Goal: Navigation & Orientation: Go to known website

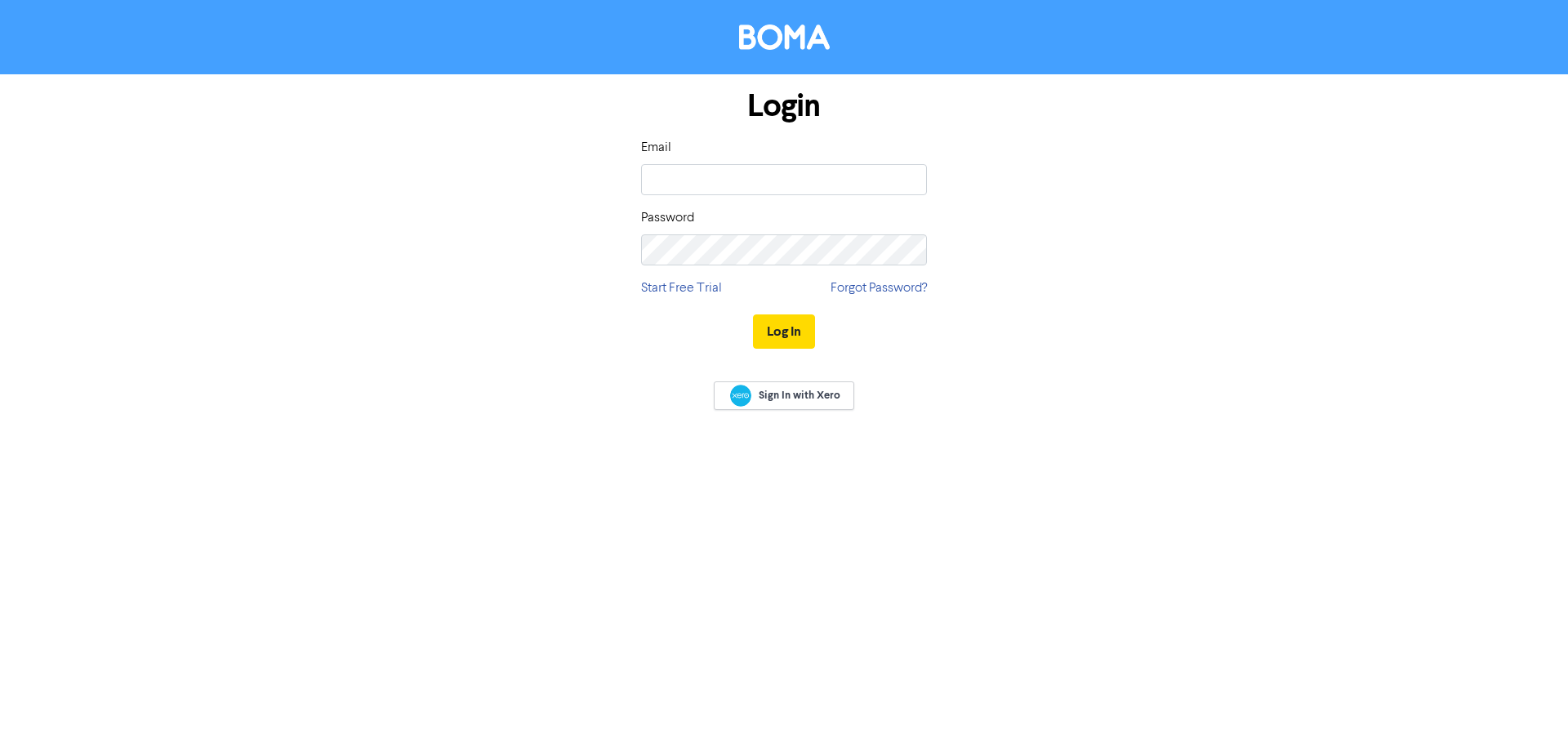
type input "[PERSON_NAME][EMAIL_ADDRESS][DOMAIN_NAME]"
click at [753, 314] on button "Log In" at bounding box center [784, 331] width 62 height 34
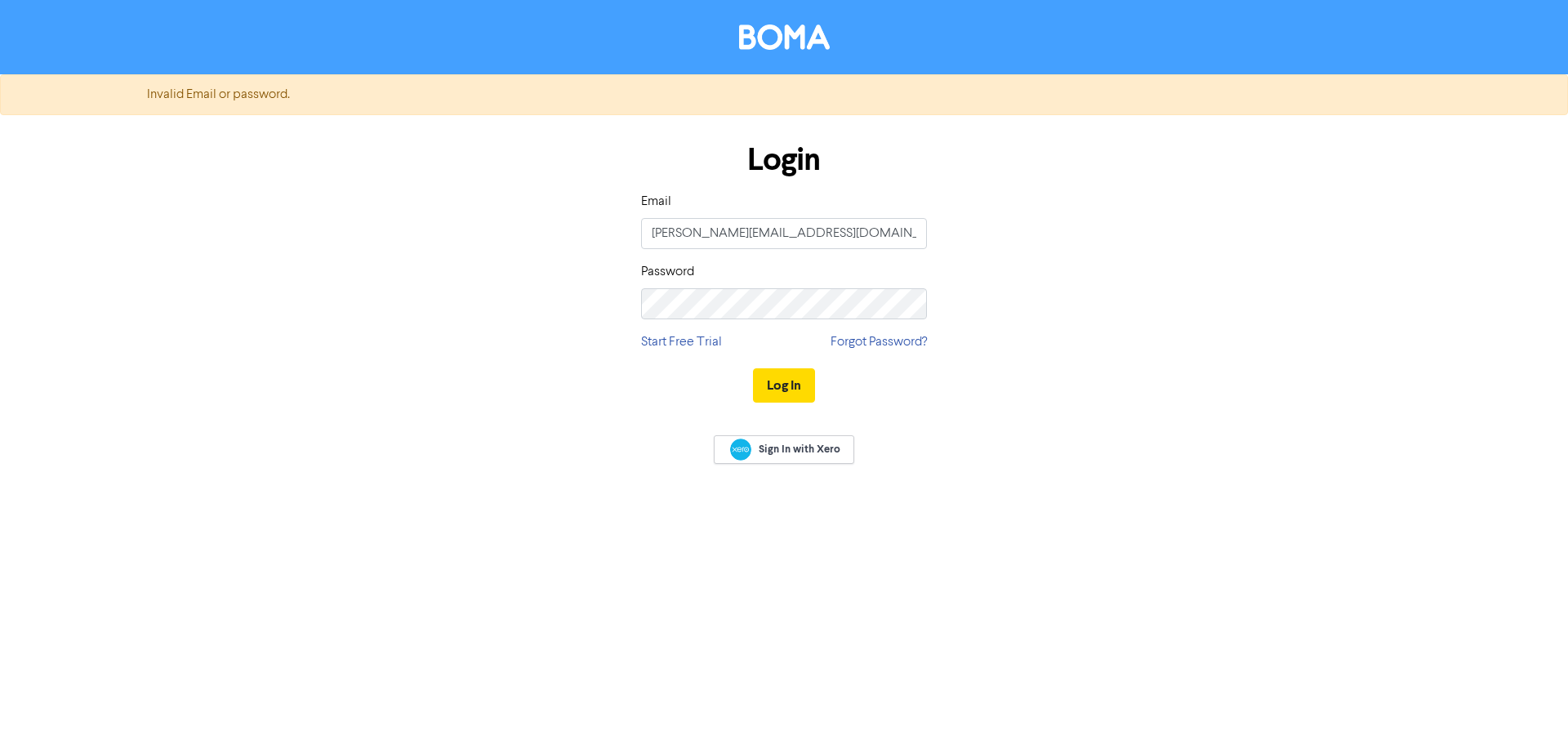
drag, startPoint x: 893, startPoint y: 342, endPoint x: 870, endPoint y: 363, distance: 31.1
click at [894, 342] on link "Forgot Password?" at bounding box center [879, 342] width 96 height 19
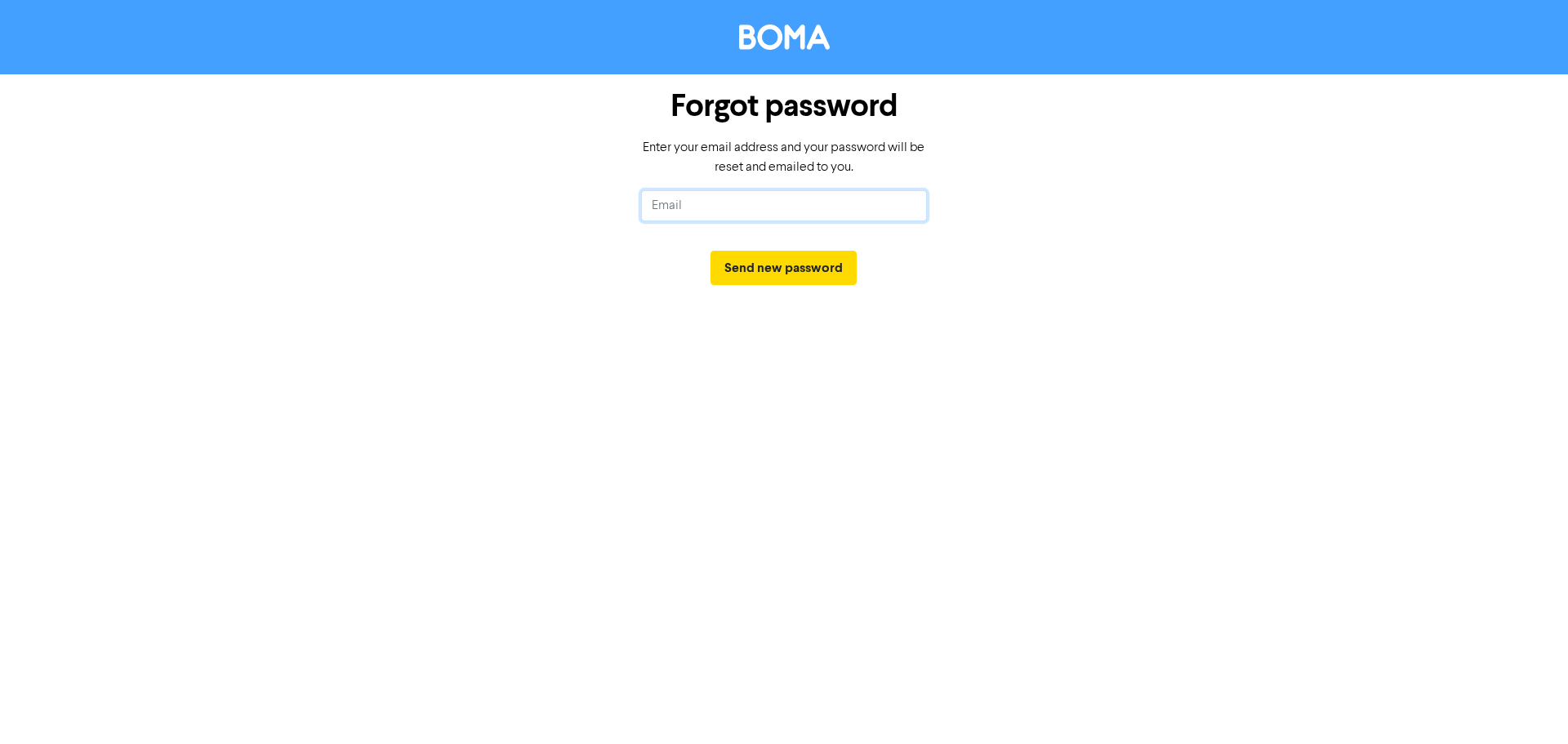
drag, startPoint x: 675, startPoint y: 205, endPoint x: 685, endPoint y: 202, distance: 10.4
click at [678, 206] on input "text" at bounding box center [784, 206] width 286 height 31
type input "[PERSON_NAME][EMAIL_ADDRESS][DOMAIN_NAME]"
click at [779, 266] on button "Send new password" at bounding box center [784, 267] width 146 height 34
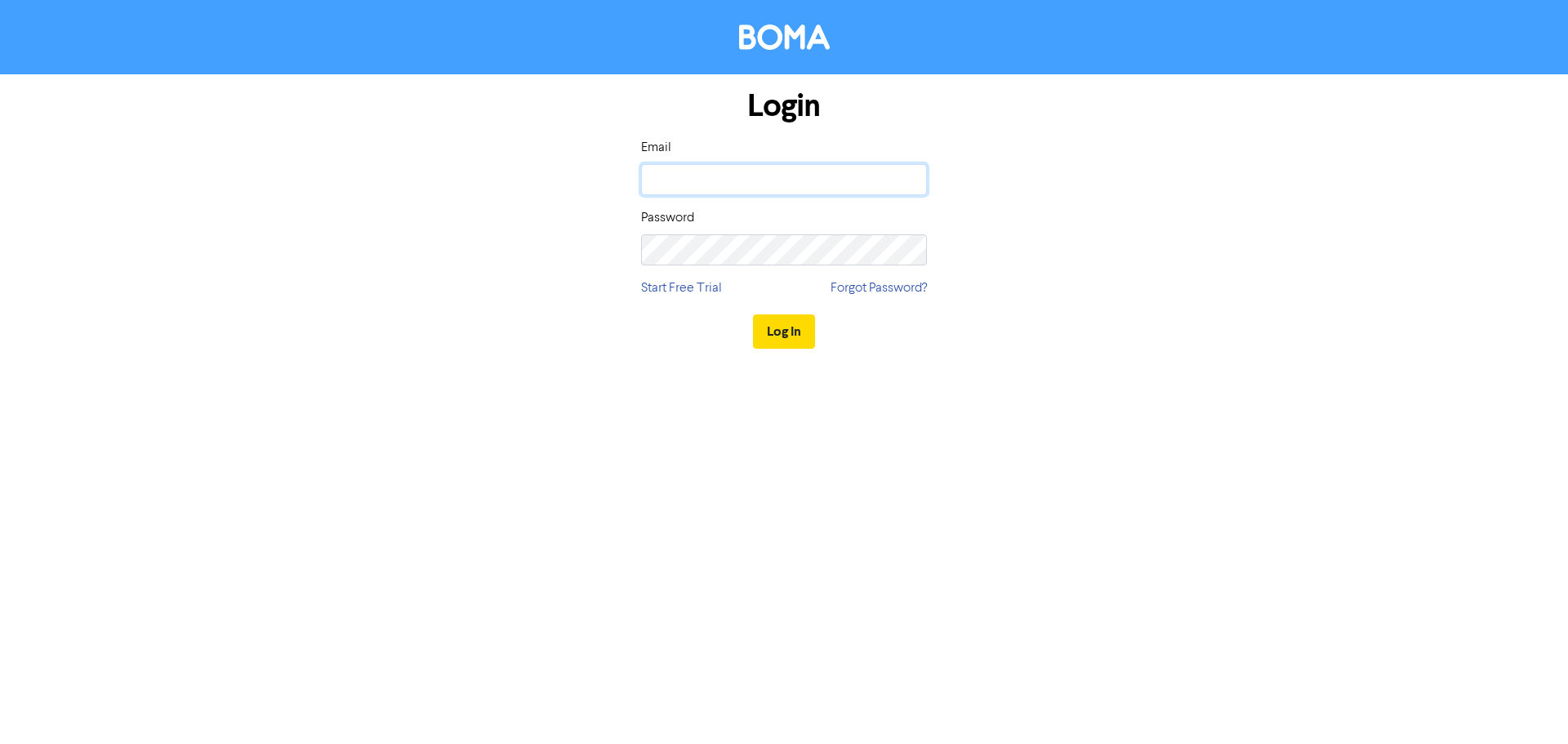
click at [718, 177] on input "email" at bounding box center [784, 180] width 286 height 31
type input "[PERSON_NAME][EMAIL_ADDRESS][DOMAIN_NAME]"
click at [813, 325] on button "Log In" at bounding box center [784, 331] width 62 height 34
